Goal: Navigation & Orientation: Find specific page/section

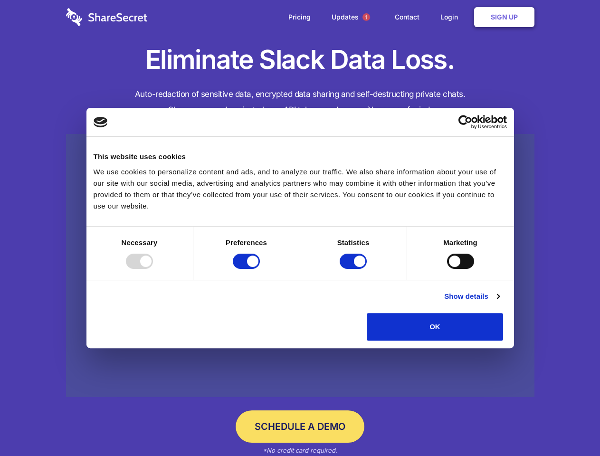
click at [153, 269] on div at bounding box center [139, 260] width 27 height 15
click at [260, 269] on input "Preferences" at bounding box center [246, 260] width 27 height 15
checkbox input "false"
click at [354, 269] on input "Statistics" at bounding box center [352, 260] width 27 height 15
checkbox input "false"
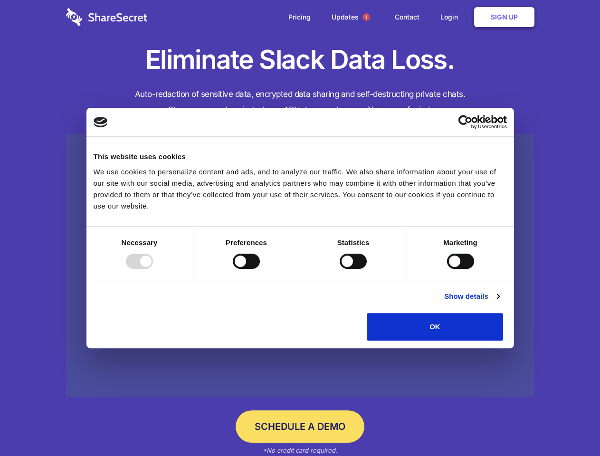
click at [447, 269] on input "Marketing" at bounding box center [460, 260] width 27 height 15
checkbox input "true"
click at [499, 302] on link "Show details" at bounding box center [471, 296] width 55 height 11
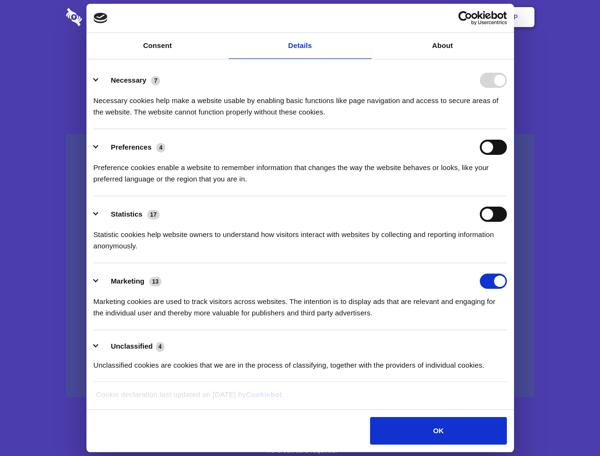
click at [507, 155] on div "Preferences 4" at bounding box center [300, 147] width 413 height 15
click at [366, 17] on span "1" at bounding box center [366, 17] width 8 height 8
